Goal: Information Seeking & Learning: Find specific fact

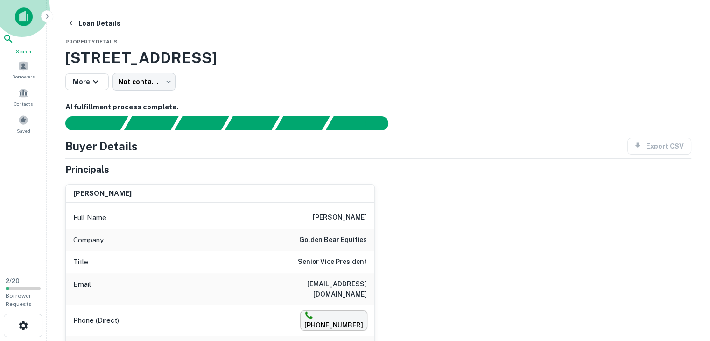
click at [12, 42] on icon at bounding box center [8, 39] width 8 height 8
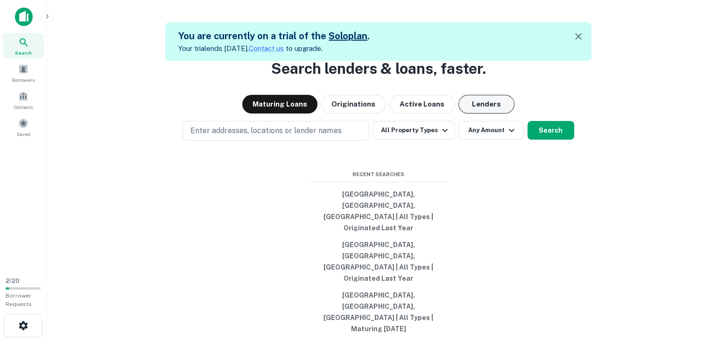
click at [475, 113] on button "Lenders" at bounding box center [486, 104] width 56 height 19
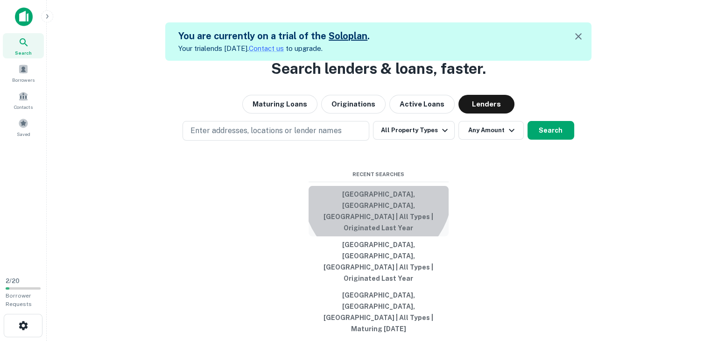
click at [377, 226] on button "Albuquerque, NM, USA | All Types | Originated Last Year" at bounding box center [378, 211] width 140 height 50
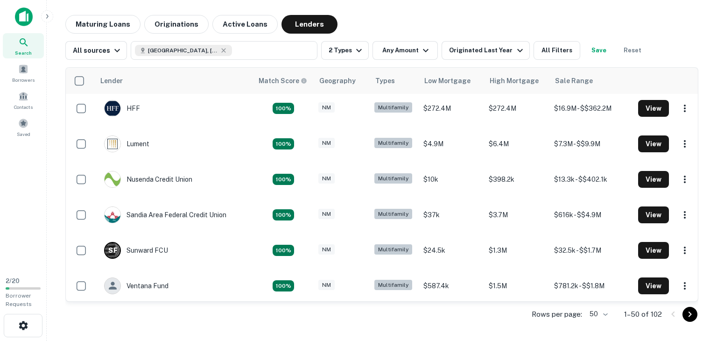
scroll to position [121, 0]
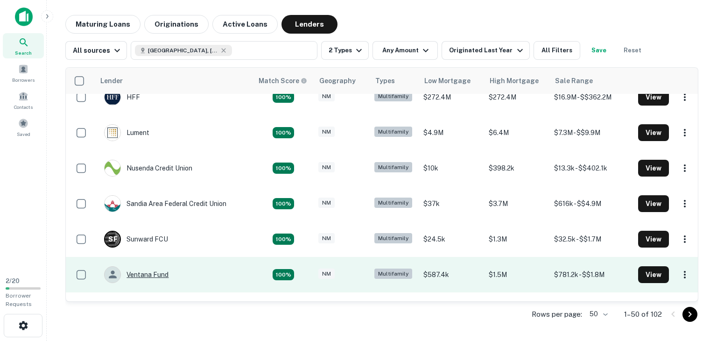
click at [144, 270] on div "Ventana Fund" at bounding box center [136, 274] width 64 height 17
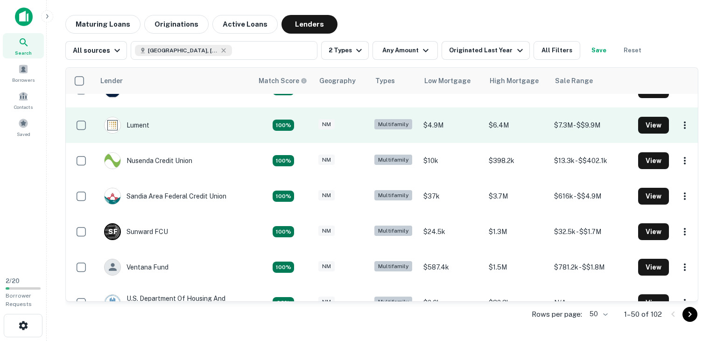
scroll to position [146, 0]
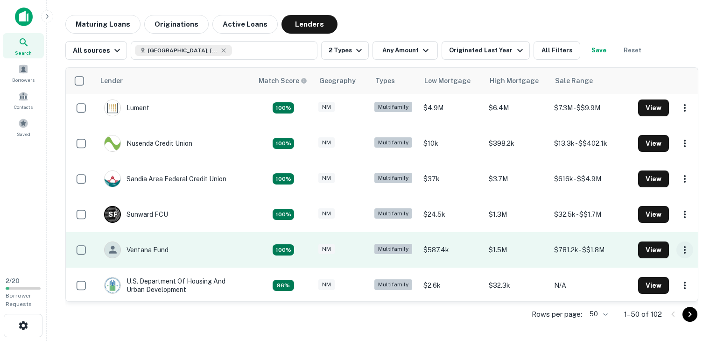
click at [680, 249] on icon "button" at bounding box center [684, 249] width 11 height 11
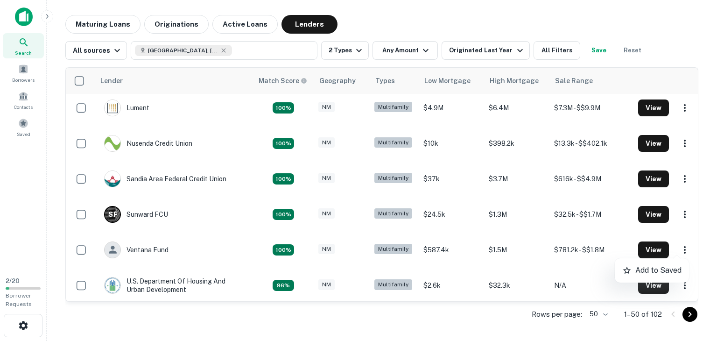
click at [648, 252] on div at bounding box center [358, 170] width 717 height 341
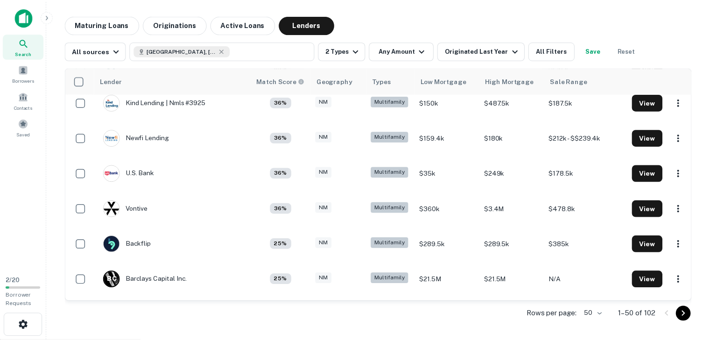
scroll to position [756, 0]
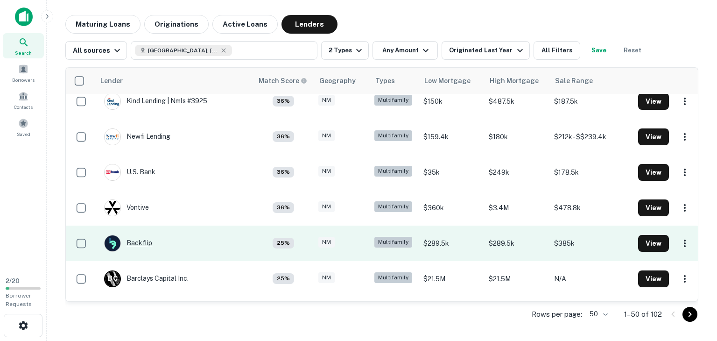
click at [131, 241] on div "Backflip" at bounding box center [128, 243] width 48 height 17
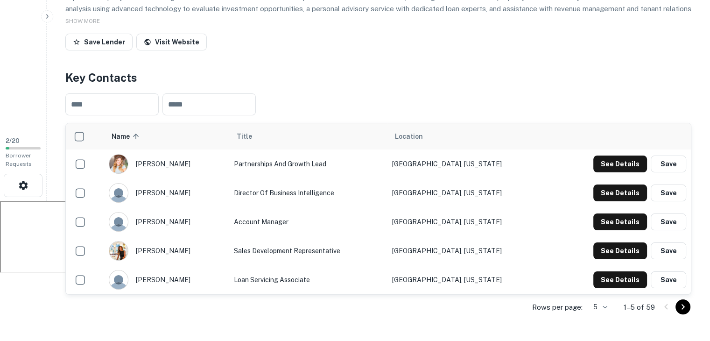
scroll to position [142, 0]
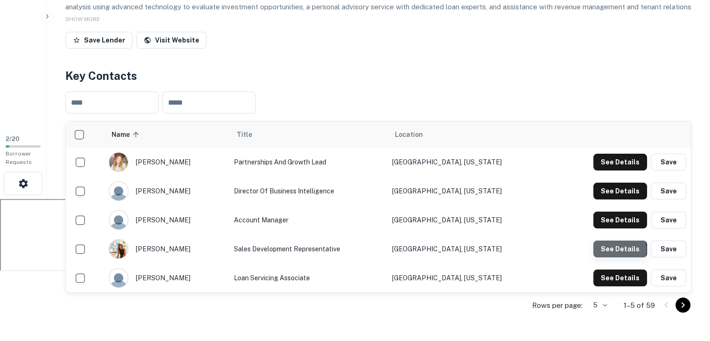
click at [618, 249] on button "See Details" at bounding box center [620, 248] width 54 height 17
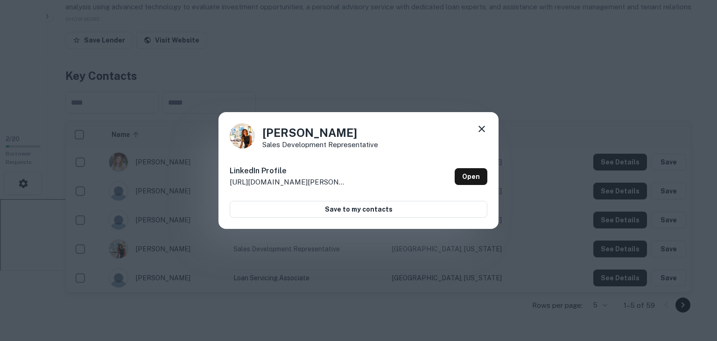
click at [482, 126] on icon at bounding box center [481, 128] width 11 height 11
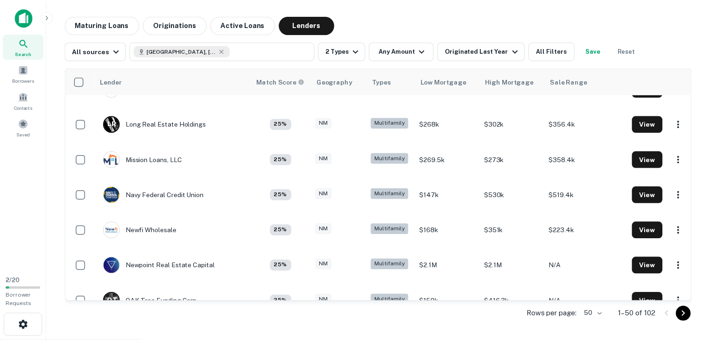
scroll to position [1219, 0]
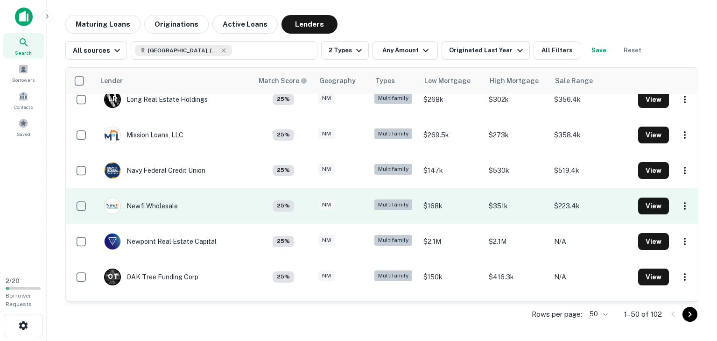
click at [144, 204] on div "Newfi Wholesale" at bounding box center [141, 205] width 74 height 17
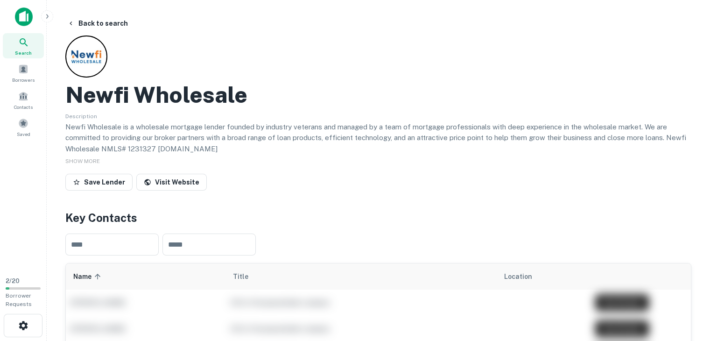
click at [450, 216] on h4 "Key Contacts" at bounding box center [378, 217] width 626 height 17
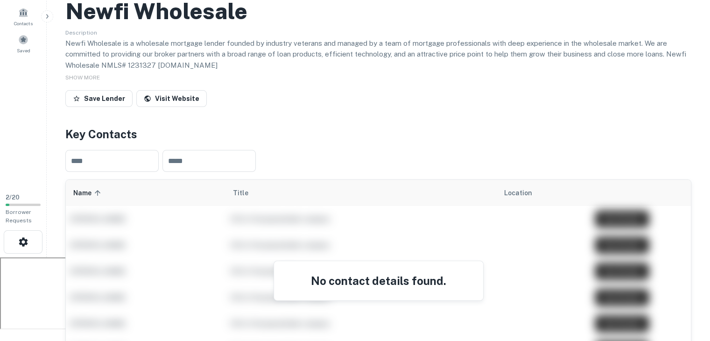
scroll to position [84, 0]
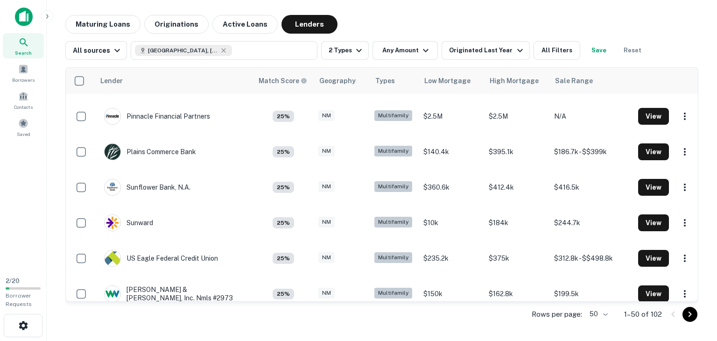
scroll to position [1567, 0]
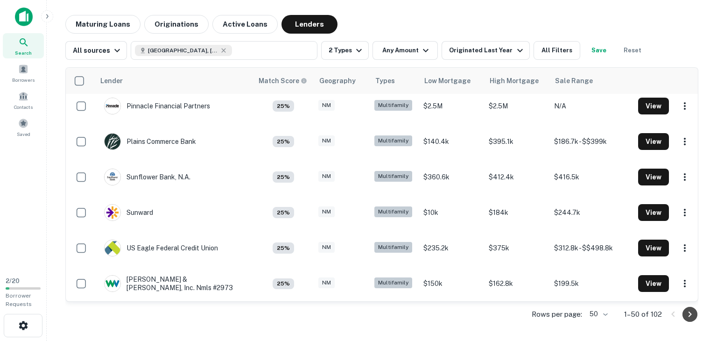
click at [689, 315] on icon "Go to next page" at bounding box center [689, 313] width 11 height 11
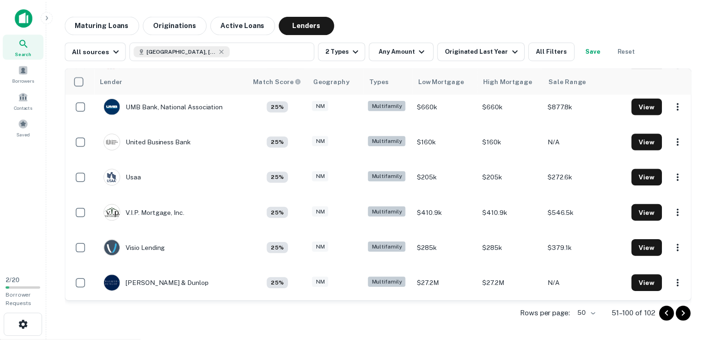
scroll to position [1566, 0]
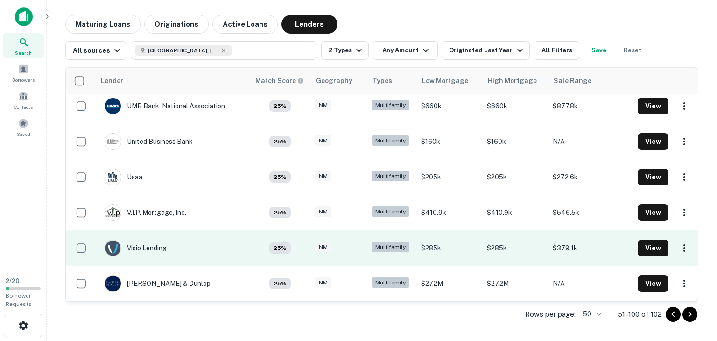
click at [151, 245] on div "Visio Lending" at bounding box center [136, 247] width 62 height 17
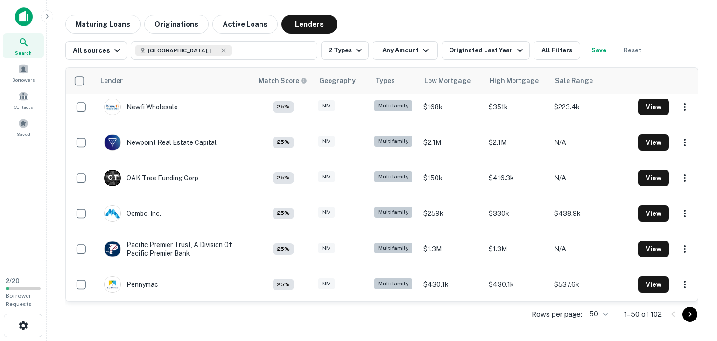
scroll to position [1567, 0]
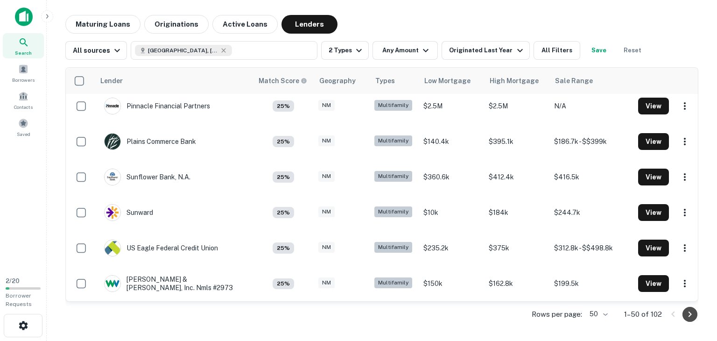
click at [685, 315] on icon "Go to next page" at bounding box center [689, 313] width 11 height 11
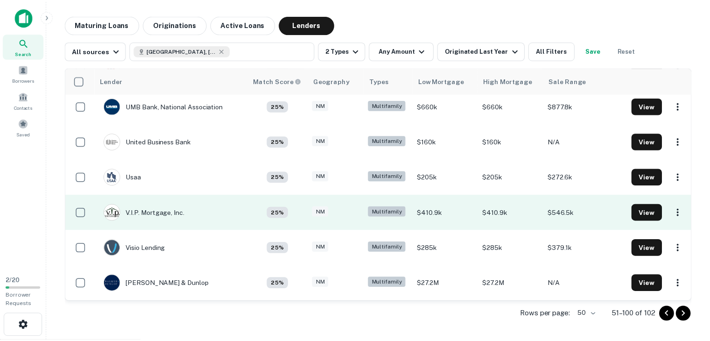
scroll to position [1566, 0]
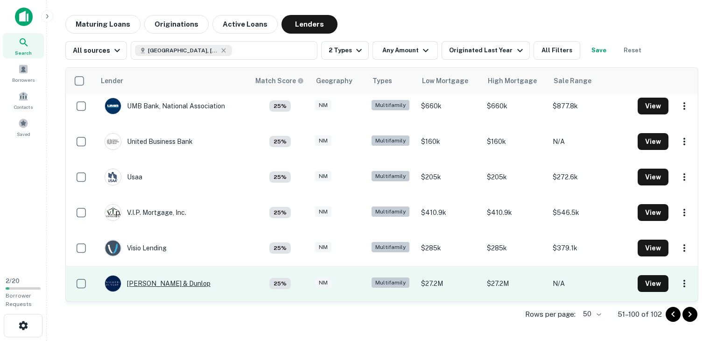
click at [168, 279] on div "Walker & Dunlop" at bounding box center [158, 283] width 106 height 17
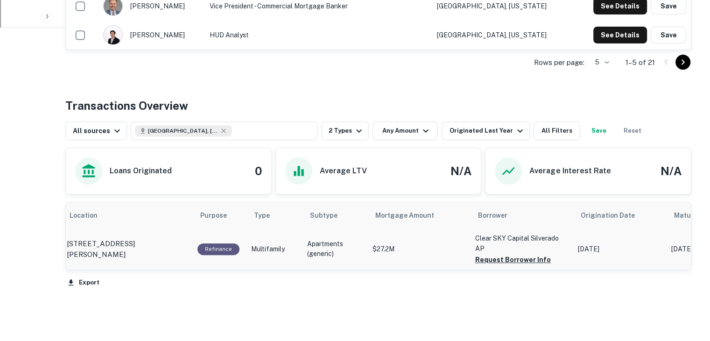
scroll to position [385, 0]
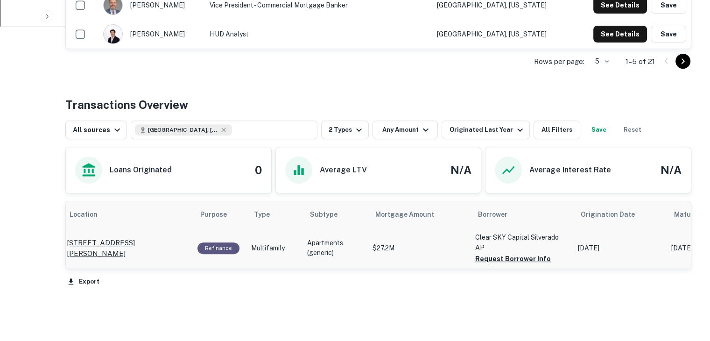
click at [130, 237] on p "5741 Osuna Rd Ne Albuquerque, NM 87109" at bounding box center [127, 248] width 121 height 22
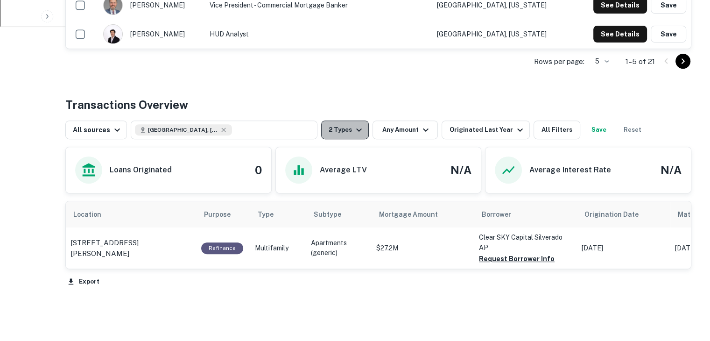
click at [356, 128] on icon "button" at bounding box center [359, 129] width 6 height 3
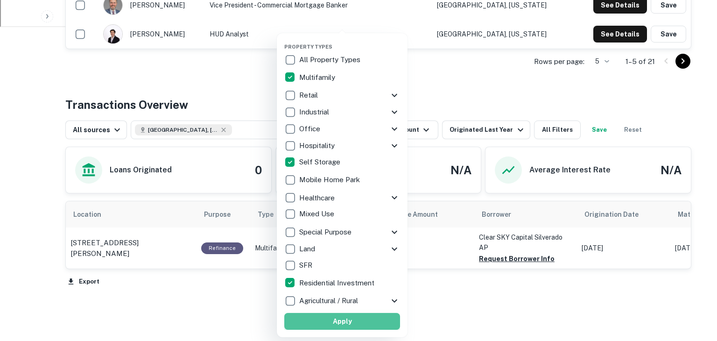
click at [344, 320] on button "Apply" at bounding box center [342, 321] width 116 height 17
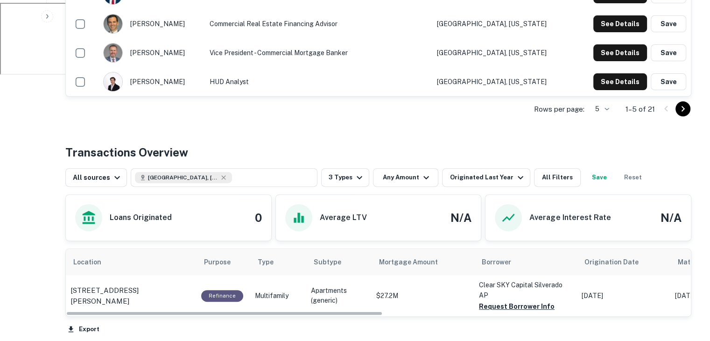
scroll to position [385, 0]
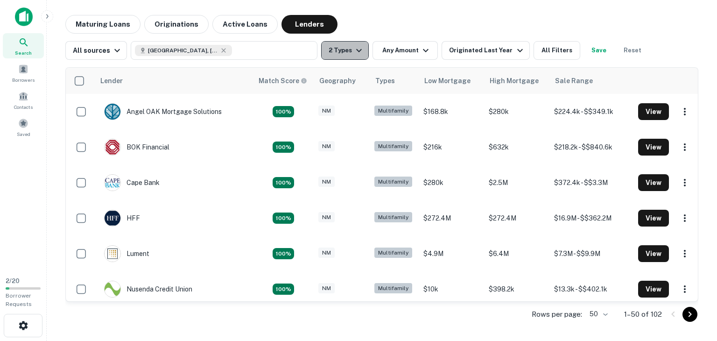
click at [356, 49] on icon "button" at bounding box center [359, 50] width 6 height 3
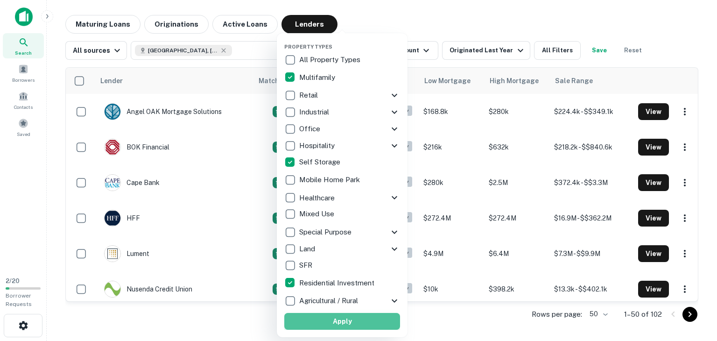
click at [345, 321] on button "Apply" at bounding box center [342, 321] width 116 height 17
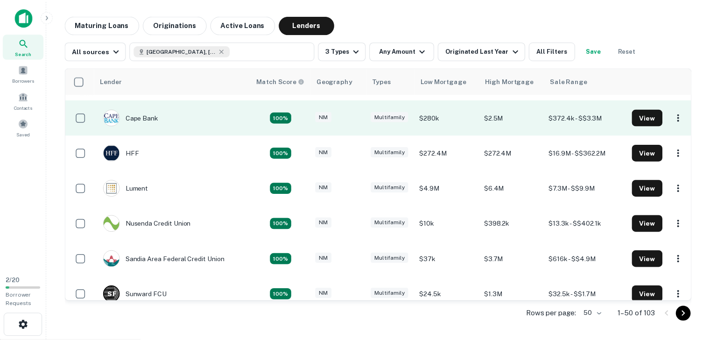
scroll to position [127, 0]
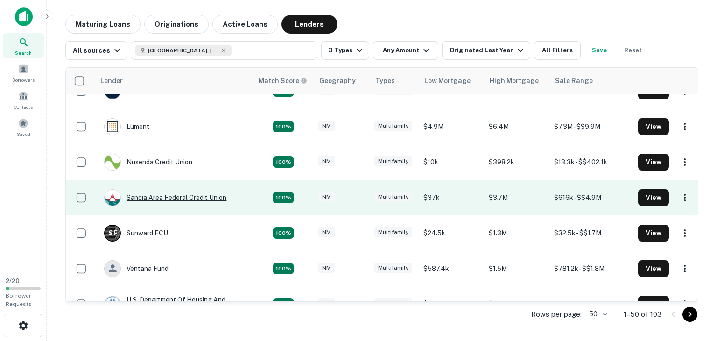
click at [212, 191] on div "Sandia Area Federal Credit Union" at bounding box center [165, 197] width 122 height 17
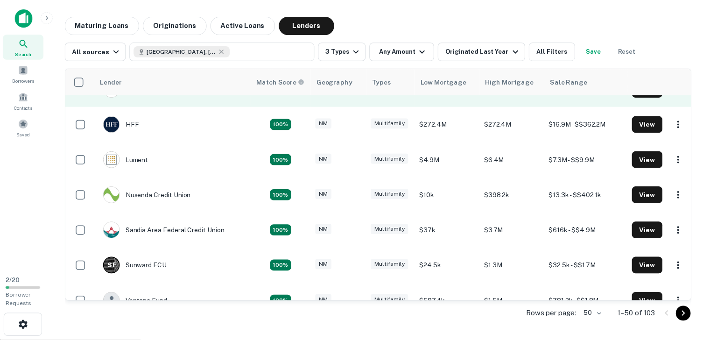
scroll to position [95, 0]
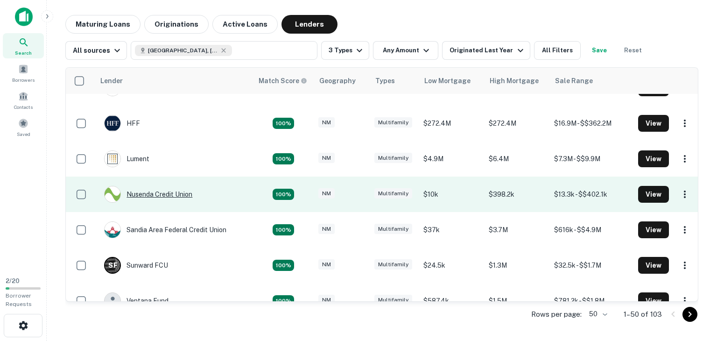
click at [153, 196] on div "Nusenda Credit Union" at bounding box center [148, 194] width 88 height 17
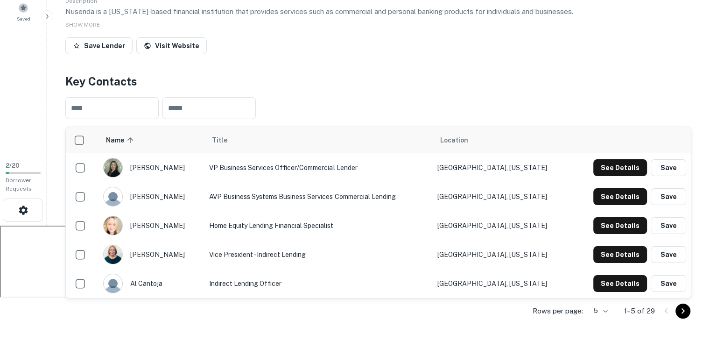
scroll to position [116, 0]
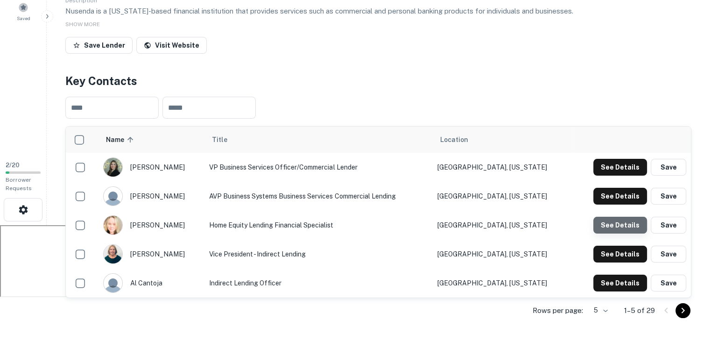
click at [622, 229] on button "See Details" at bounding box center [620, 225] width 54 height 17
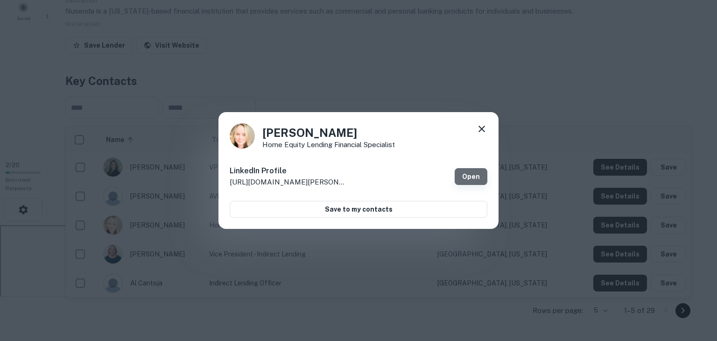
click at [473, 176] on link "Open" at bounding box center [471, 176] width 33 height 17
click at [482, 134] on icon at bounding box center [481, 128] width 11 height 11
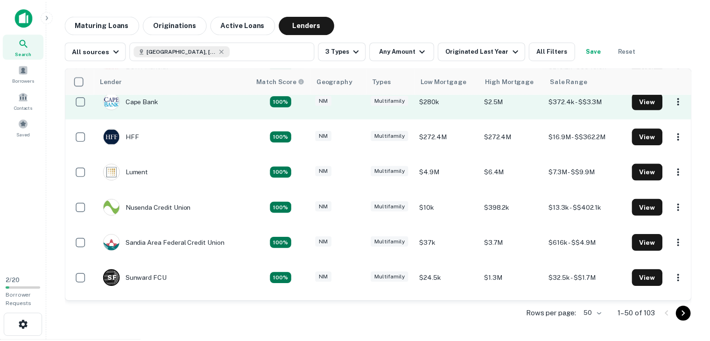
scroll to position [83, 0]
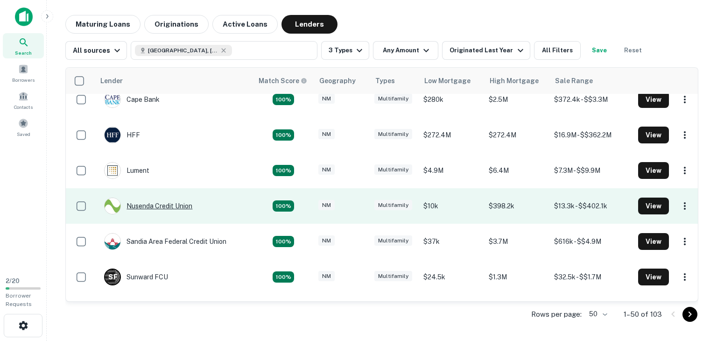
click at [168, 202] on div "Nusenda Credit Union" at bounding box center [148, 205] width 88 height 17
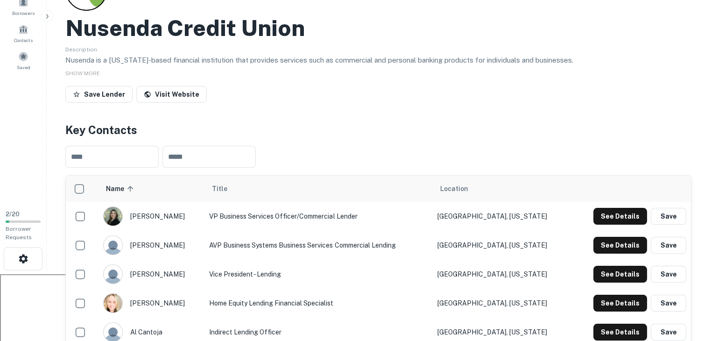
scroll to position [67, 0]
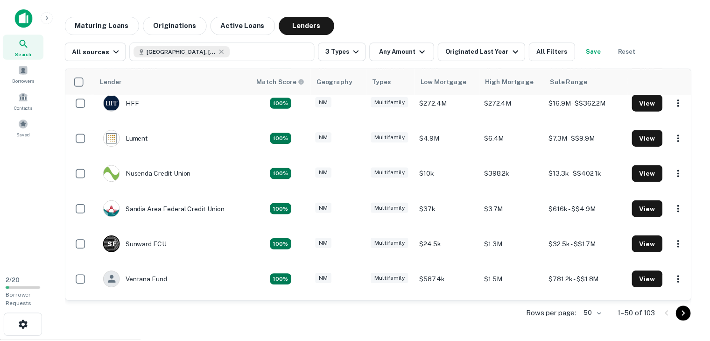
scroll to position [118, 0]
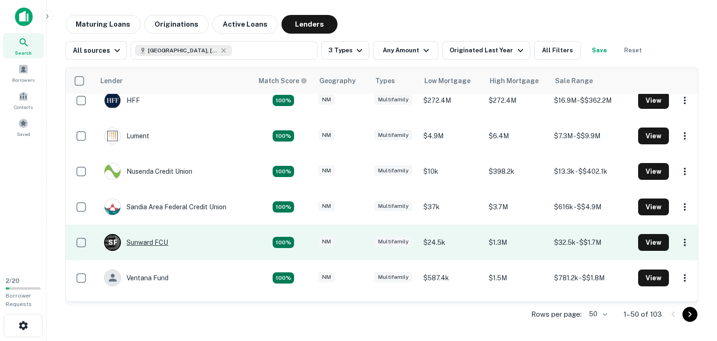
click at [162, 239] on div "S F Sunward FCU" at bounding box center [136, 242] width 64 height 17
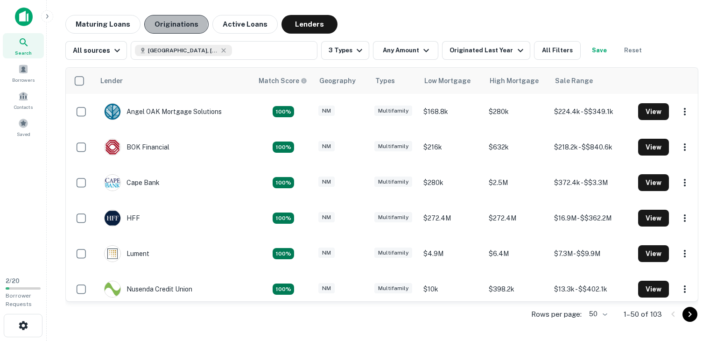
click at [172, 23] on button "Originations" at bounding box center [176, 24] width 64 height 19
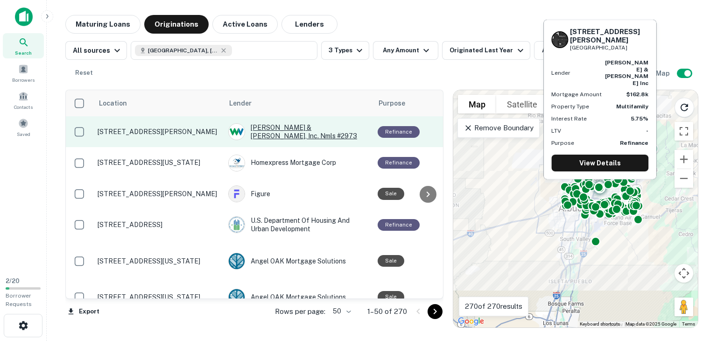
click at [264, 132] on div "[PERSON_NAME] & [PERSON_NAME], Inc. Nmls #2973" at bounding box center [298, 131] width 140 height 17
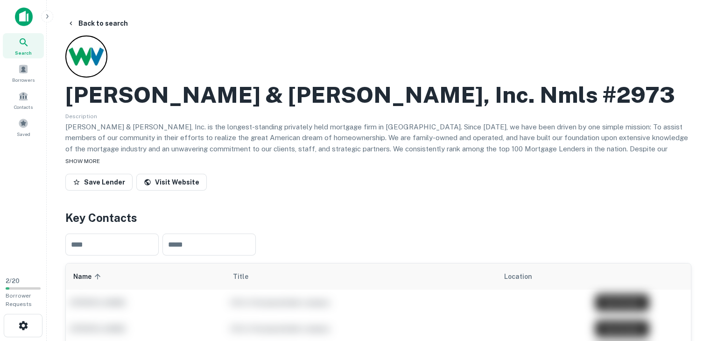
click at [83, 158] on span "SHOW MORE" at bounding box center [82, 161] width 35 height 7
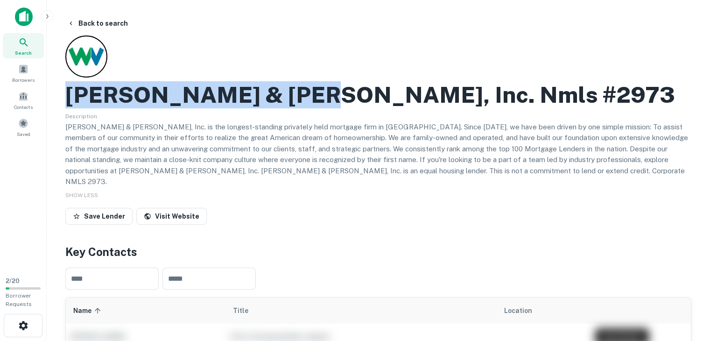
drag, startPoint x: 69, startPoint y: 93, endPoint x: 272, endPoint y: 101, distance: 203.1
click at [272, 101] on h2 "[PERSON_NAME] & [PERSON_NAME], Inc. Nmls #2973" at bounding box center [369, 94] width 609 height 27
copy h2 "Wallick & Volk, Inc."
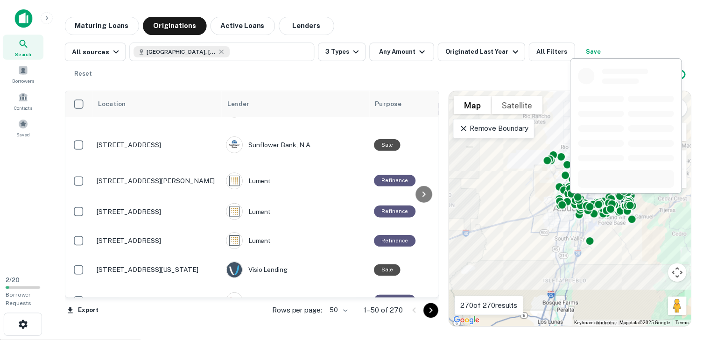
scroll to position [818, 0]
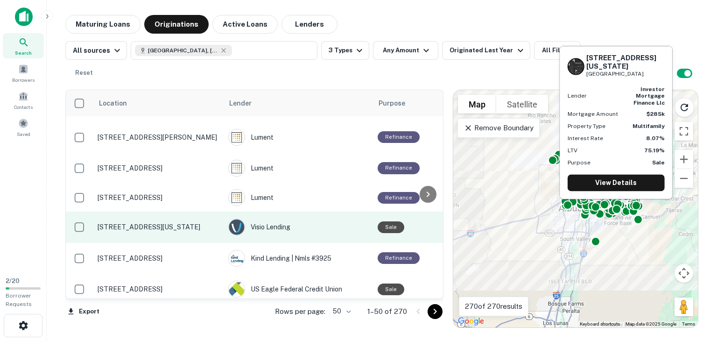
click at [164, 223] on p "135 Tennessee St Se Albuquerque, NM 87108" at bounding box center [158, 227] width 121 height 8
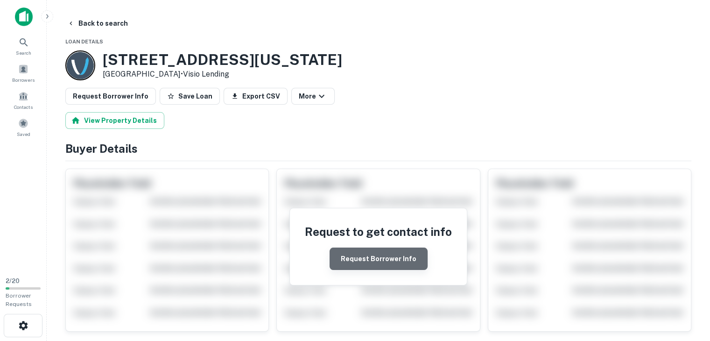
click at [385, 257] on button "Request Borrower Info" at bounding box center [378, 258] width 98 height 22
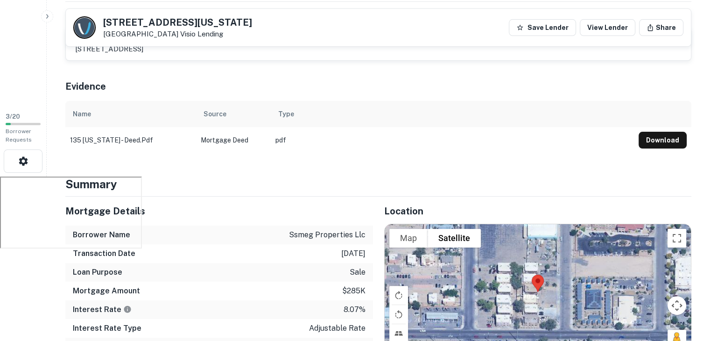
scroll to position [160, 0]
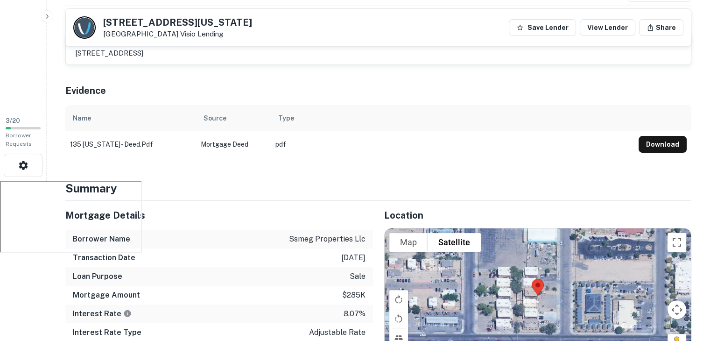
drag, startPoint x: 103, startPoint y: 19, endPoint x: 182, endPoint y: 35, distance: 80.0
click at [182, 35] on div "135 Tennessee St SE Albuquerque, NM 87108 Visio Lending" at bounding box center [177, 28] width 149 height 21
copy div "135 Tennessee St SE Albuquerque, NM 87108"
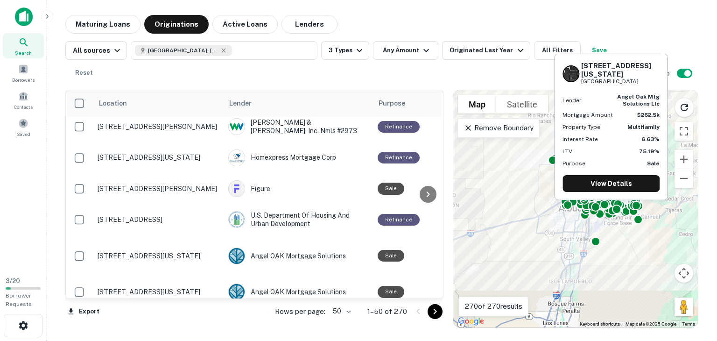
scroll to position [2, 0]
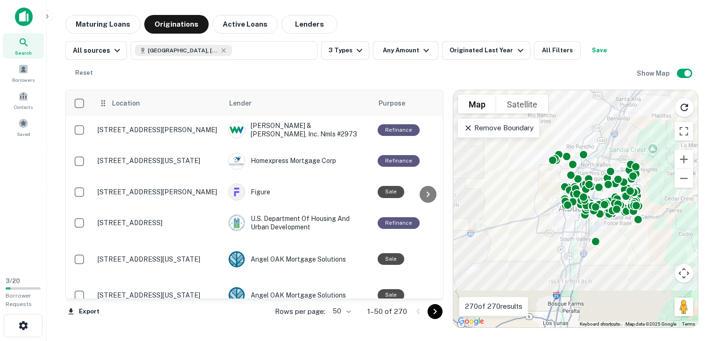
click at [134, 96] on th "Location" at bounding box center [158, 103] width 131 height 26
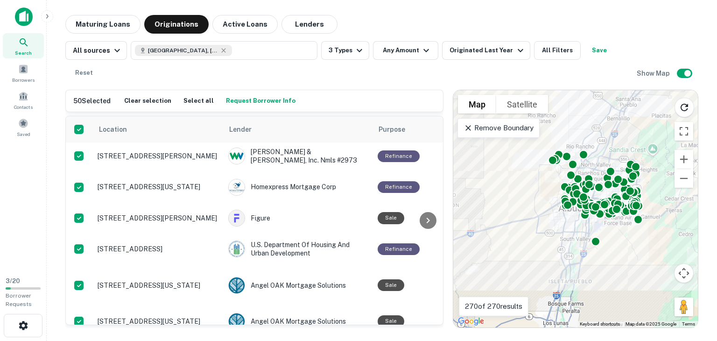
click at [84, 100] on h6 "50 Selected" at bounding box center [91, 101] width 37 height 10
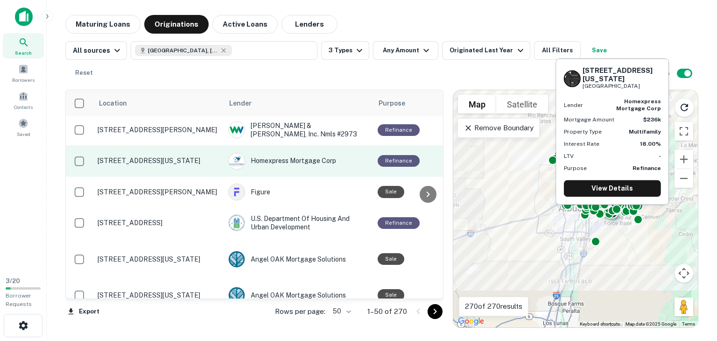
scroll to position [0, 0]
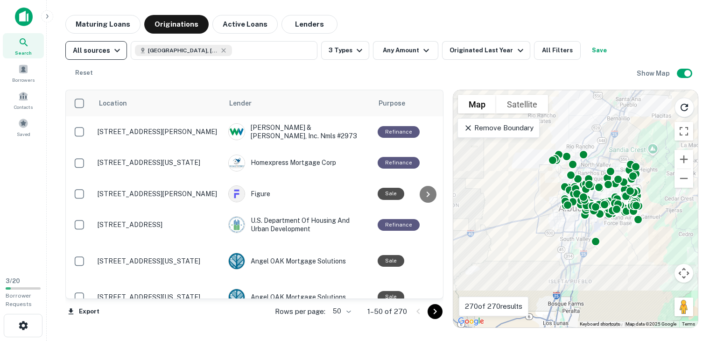
click at [116, 49] on icon "button" at bounding box center [117, 50] width 11 height 11
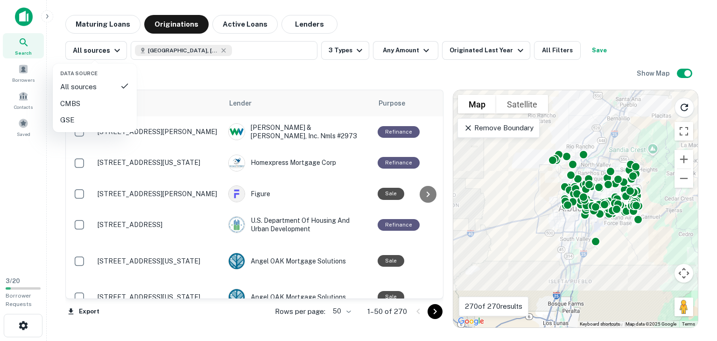
click at [29, 190] on div at bounding box center [358, 170] width 717 height 341
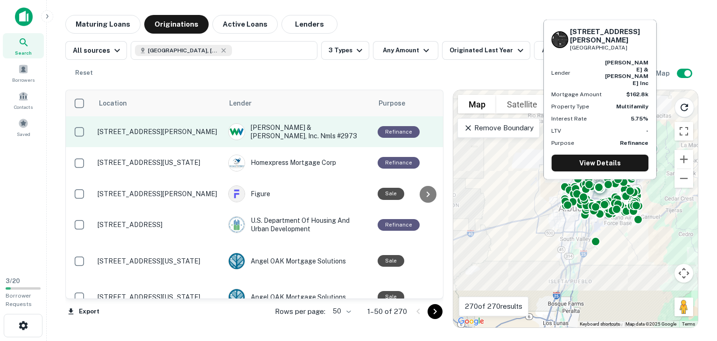
click at [135, 129] on p "3508 Tyson Pl Ne Albuquerque, NM 87107" at bounding box center [158, 131] width 121 height 8
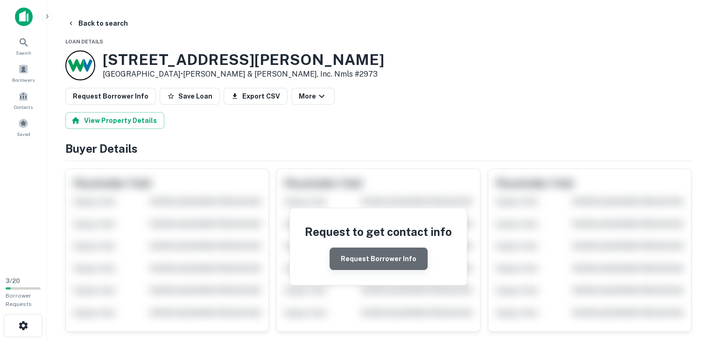
click at [393, 265] on button "Request Borrower Info" at bounding box center [378, 258] width 98 height 22
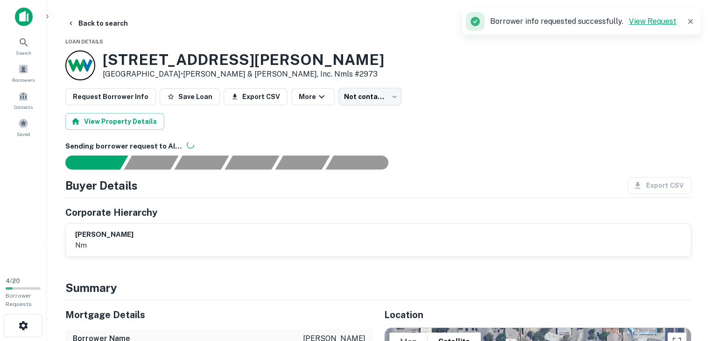
click at [663, 20] on link "View Request" at bounding box center [653, 21] width 48 height 9
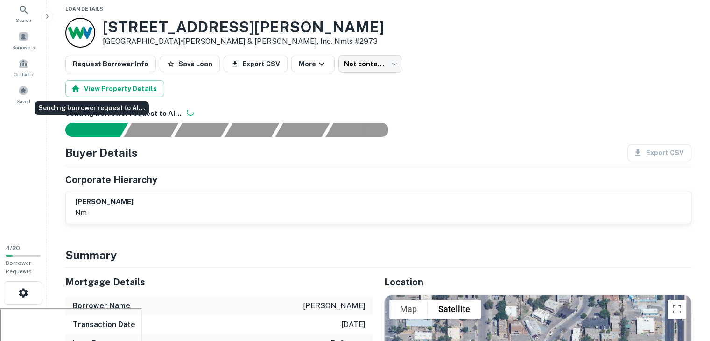
scroll to position [32, 0]
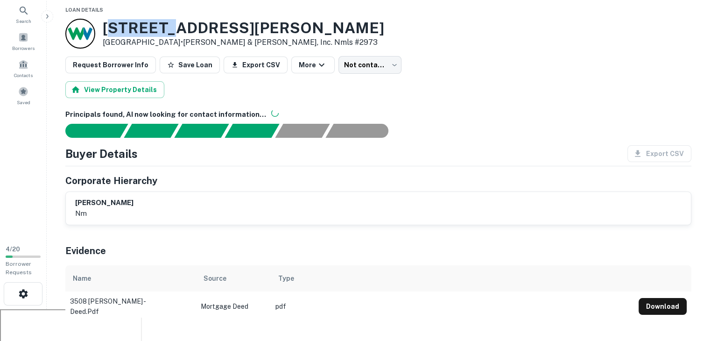
drag, startPoint x: 115, startPoint y: 21, endPoint x: 173, endPoint y: 26, distance: 58.5
click at [173, 26] on h3 "[STREET_ADDRESS][PERSON_NAME]" at bounding box center [243, 28] width 281 height 18
drag, startPoint x: 103, startPoint y: 27, endPoint x: 230, endPoint y: 23, distance: 126.5
click at [230, 23] on h3 "[STREET_ADDRESS][PERSON_NAME]" at bounding box center [243, 28] width 281 height 18
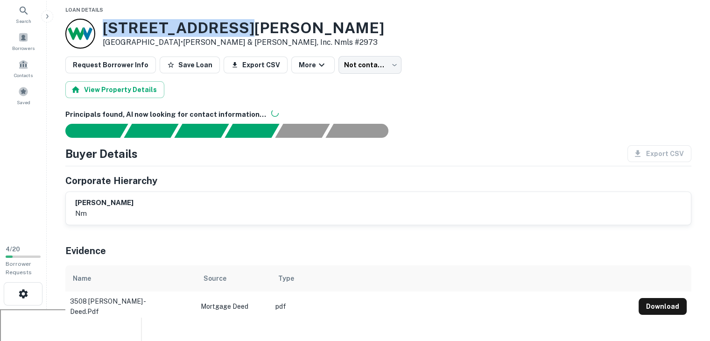
click at [221, 28] on h3 "[STREET_ADDRESS][PERSON_NAME]" at bounding box center [243, 28] width 281 height 18
drag, startPoint x: 104, startPoint y: 27, endPoint x: 189, endPoint y: 44, distance: 86.8
click at [189, 44] on div "[STREET_ADDRESS][PERSON_NAME] • [PERSON_NAME] & [PERSON_NAME], Inc. Nmls #2973" at bounding box center [243, 33] width 281 height 29
copy div "[STREET_ADDRESS][PERSON_NAME]"
